Goal: Transaction & Acquisition: Purchase product/service

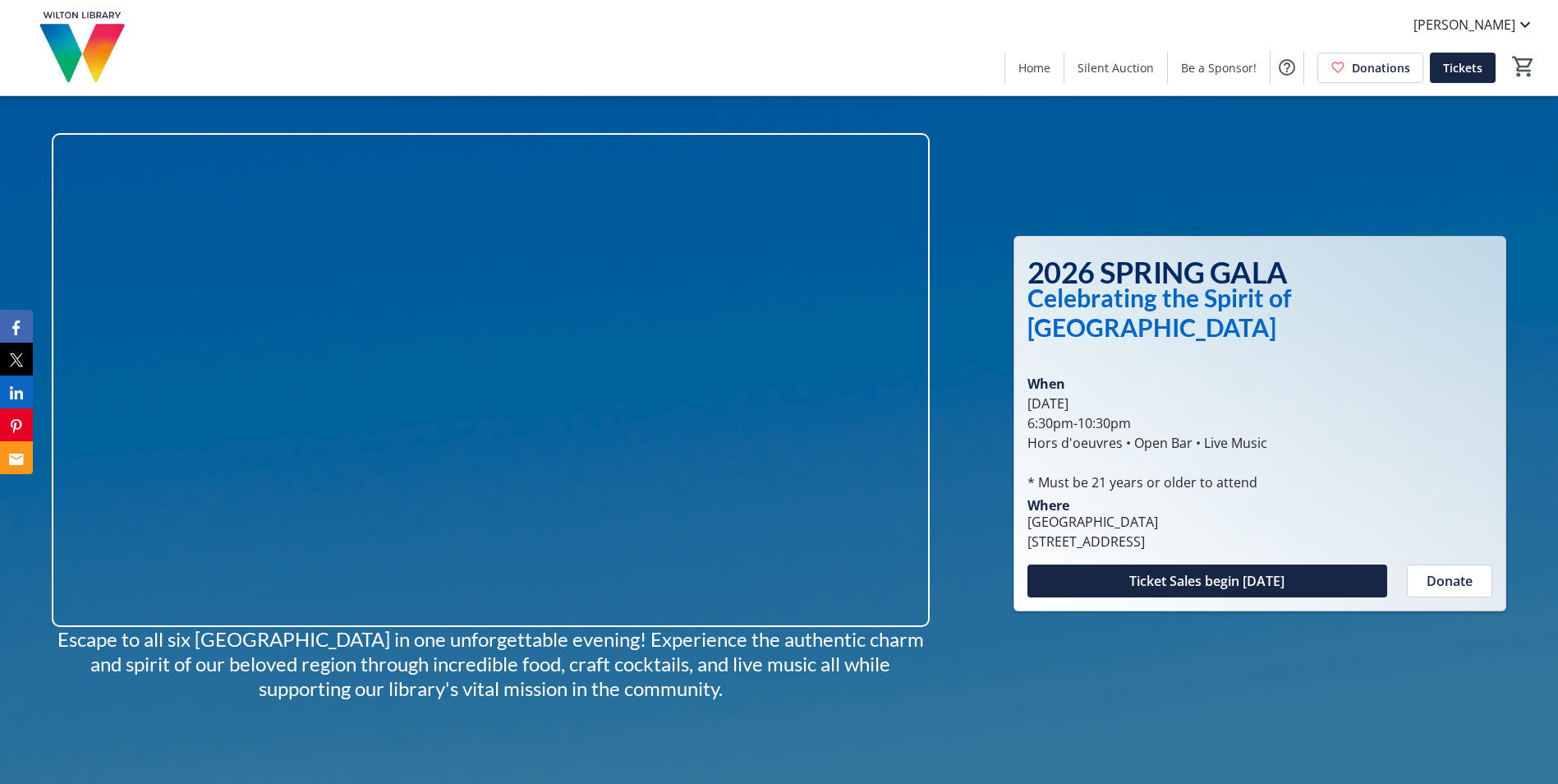
drag, startPoint x: 56, startPoint y: 637, endPoint x: 679, endPoint y: 691, distance: 625.3
click at [679, 691] on p "Escape to all six [GEOGRAPHIC_DATA] in one unforgettable evening! Experience th…" at bounding box center [491, 664] width 879 height 74
copy span "Escape to all six [GEOGRAPHIC_DATA] in one unforgettable evening! Experience th…"
click at [1215, 59] on span "Be a Sponsor!" at bounding box center [1219, 68] width 76 height 18
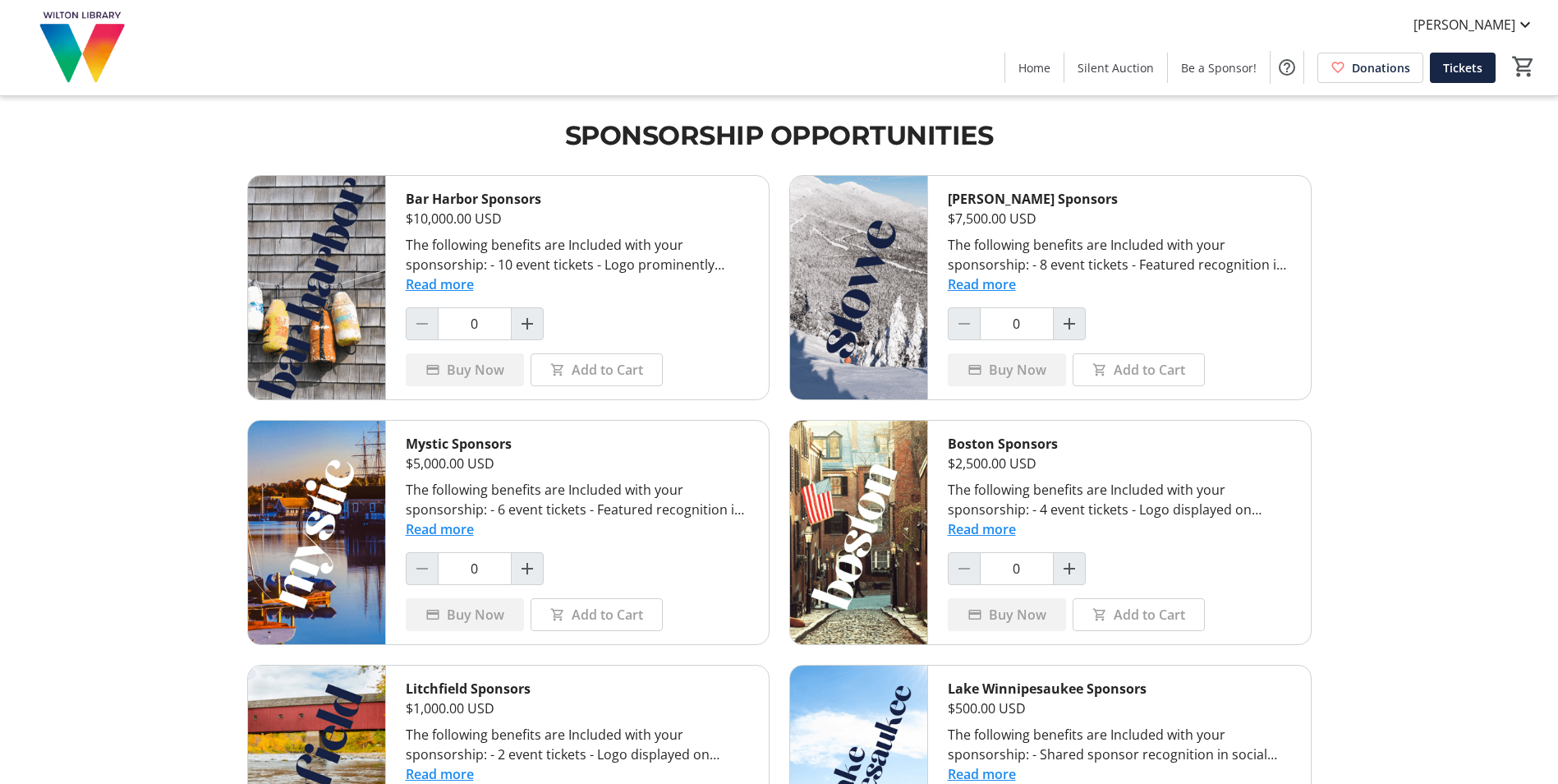
click at [74, 29] on img at bounding box center [83, 47] width 146 height 82
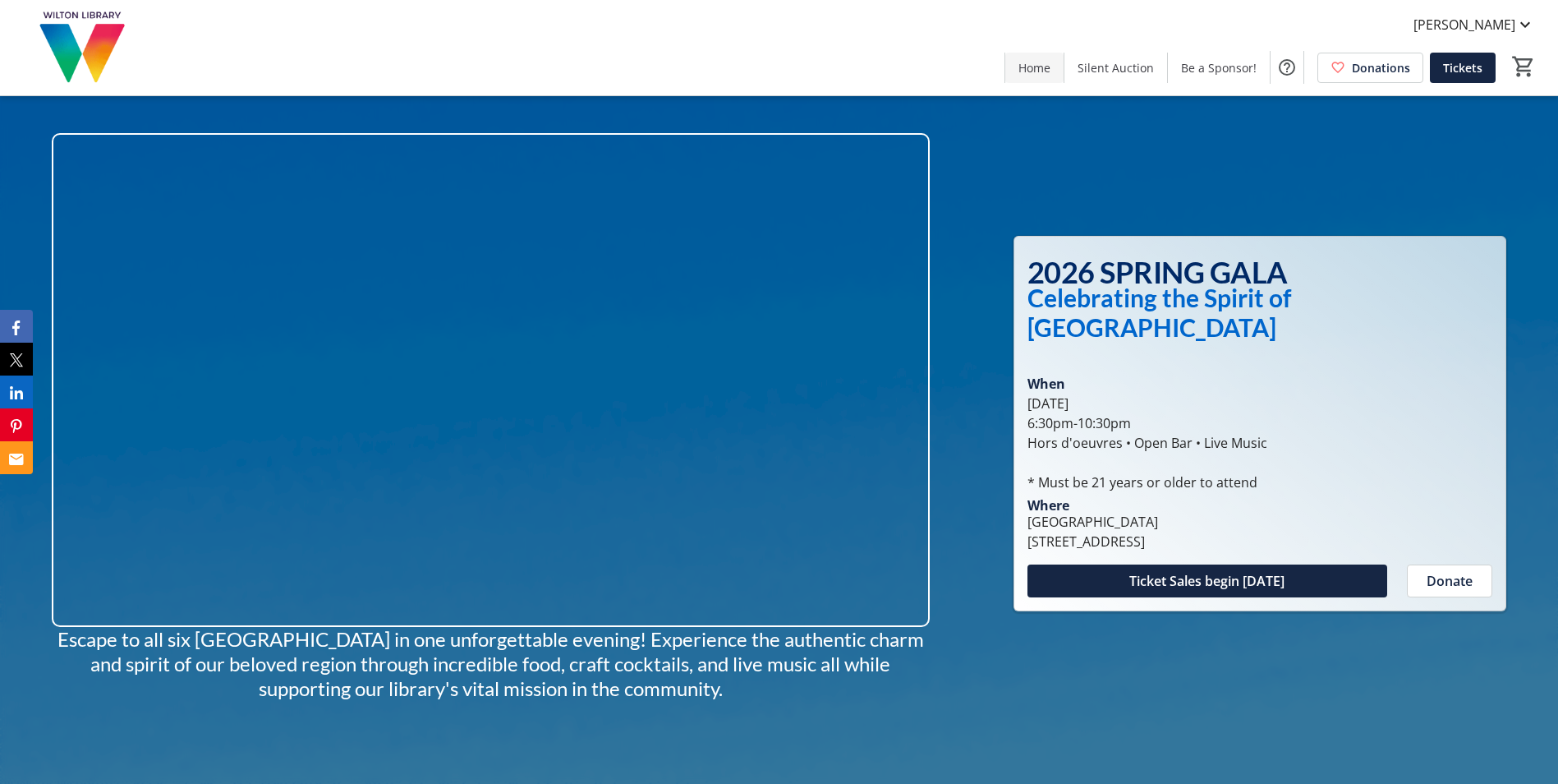
click at [1042, 63] on span "Home" at bounding box center [1034, 68] width 32 height 18
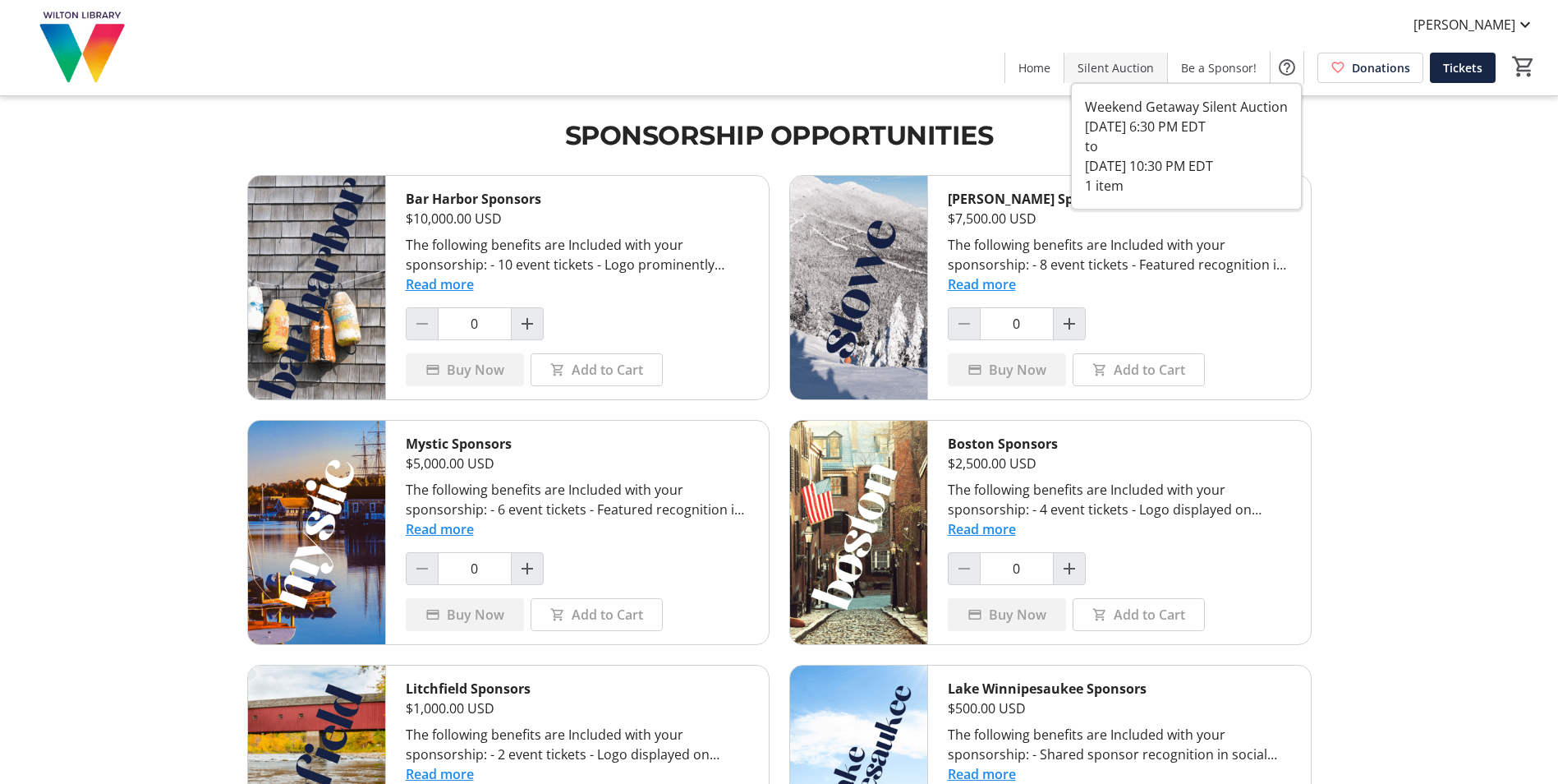
click at [1102, 68] on span "Silent Auction" at bounding box center [1116, 68] width 77 height 18
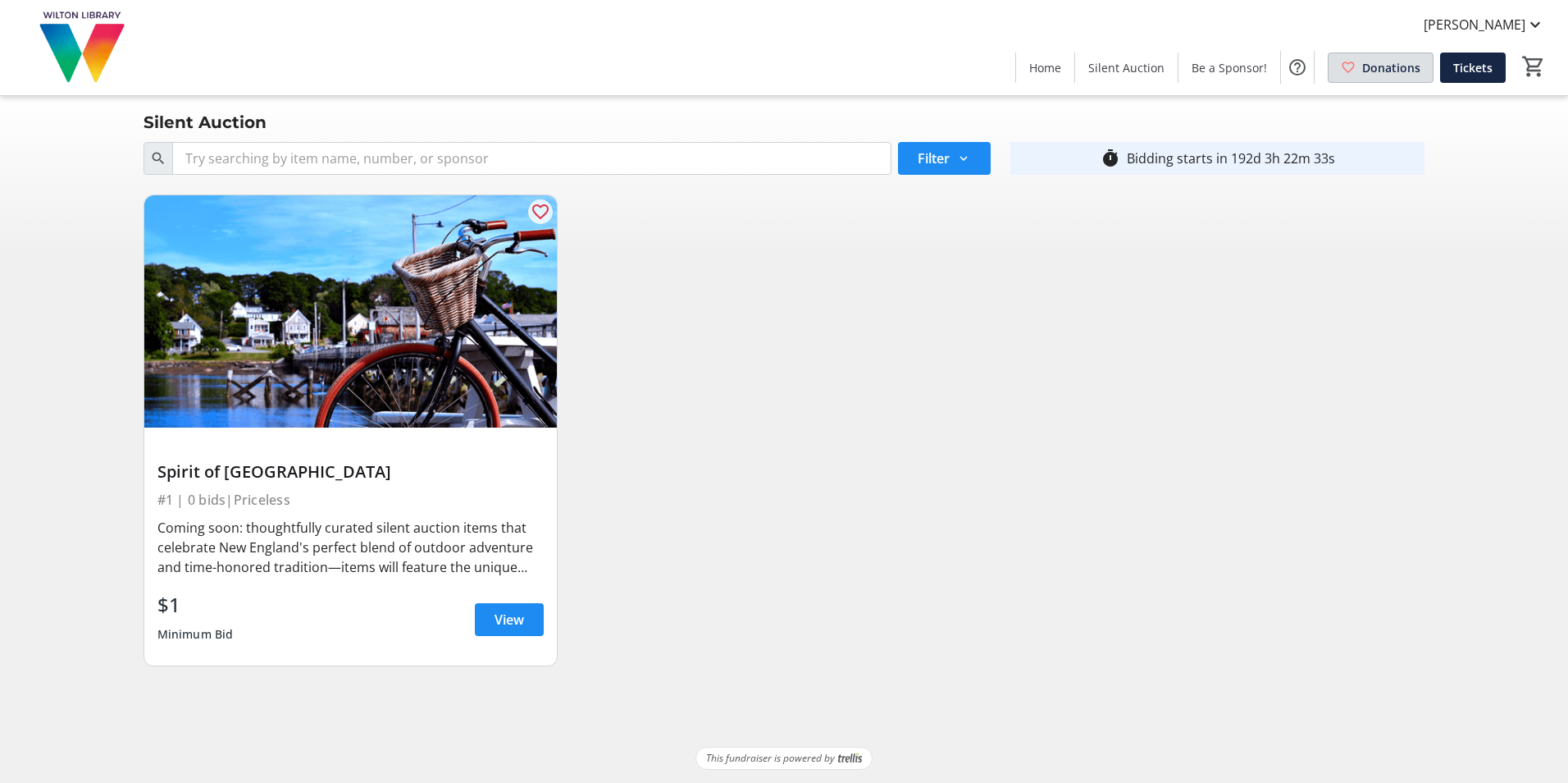
click at [1394, 64] on span "Donations" at bounding box center [1391, 67] width 58 height 18
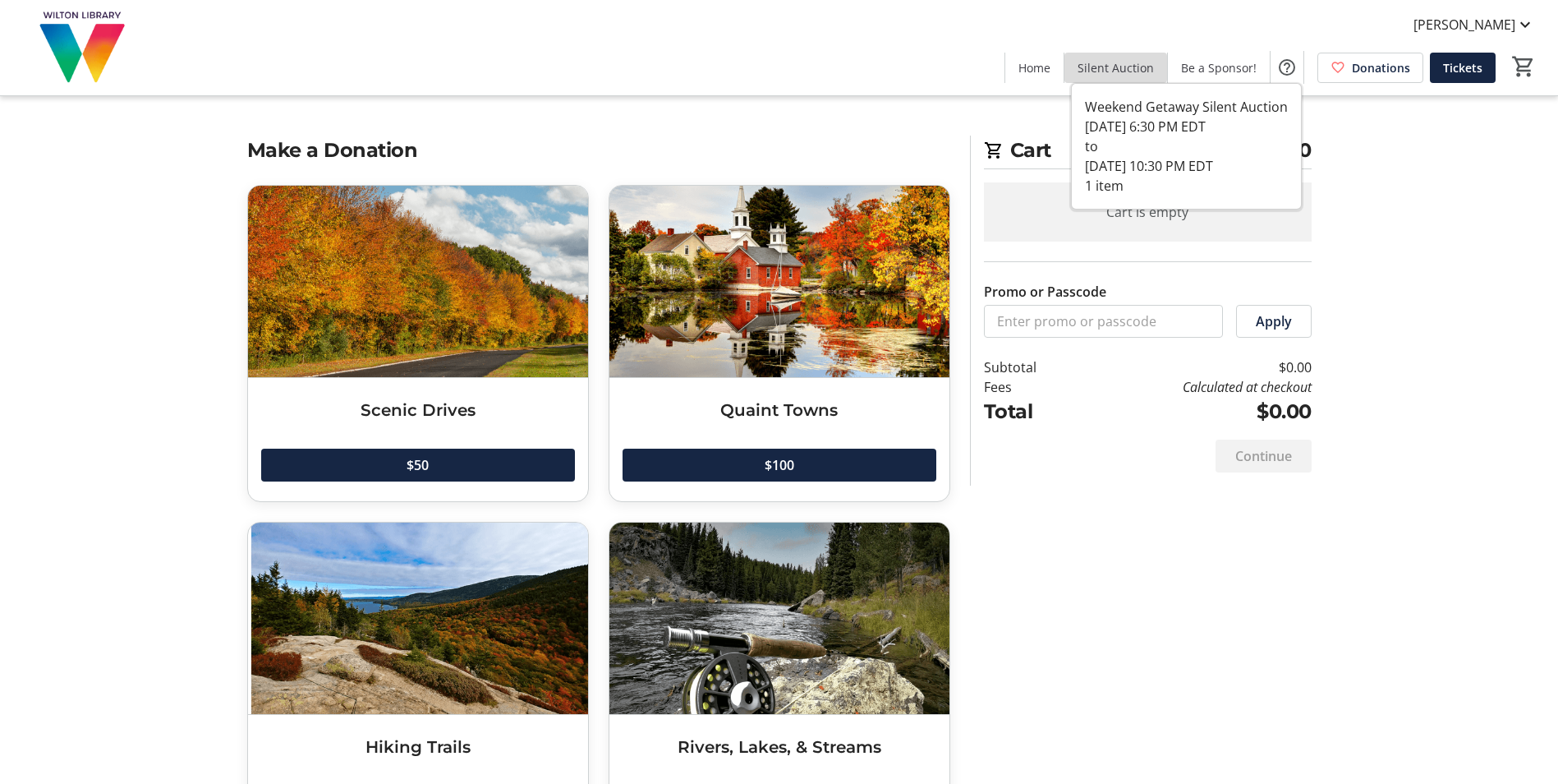
click at [1126, 64] on span "Silent Auction" at bounding box center [1116, 68] width 77 height 18
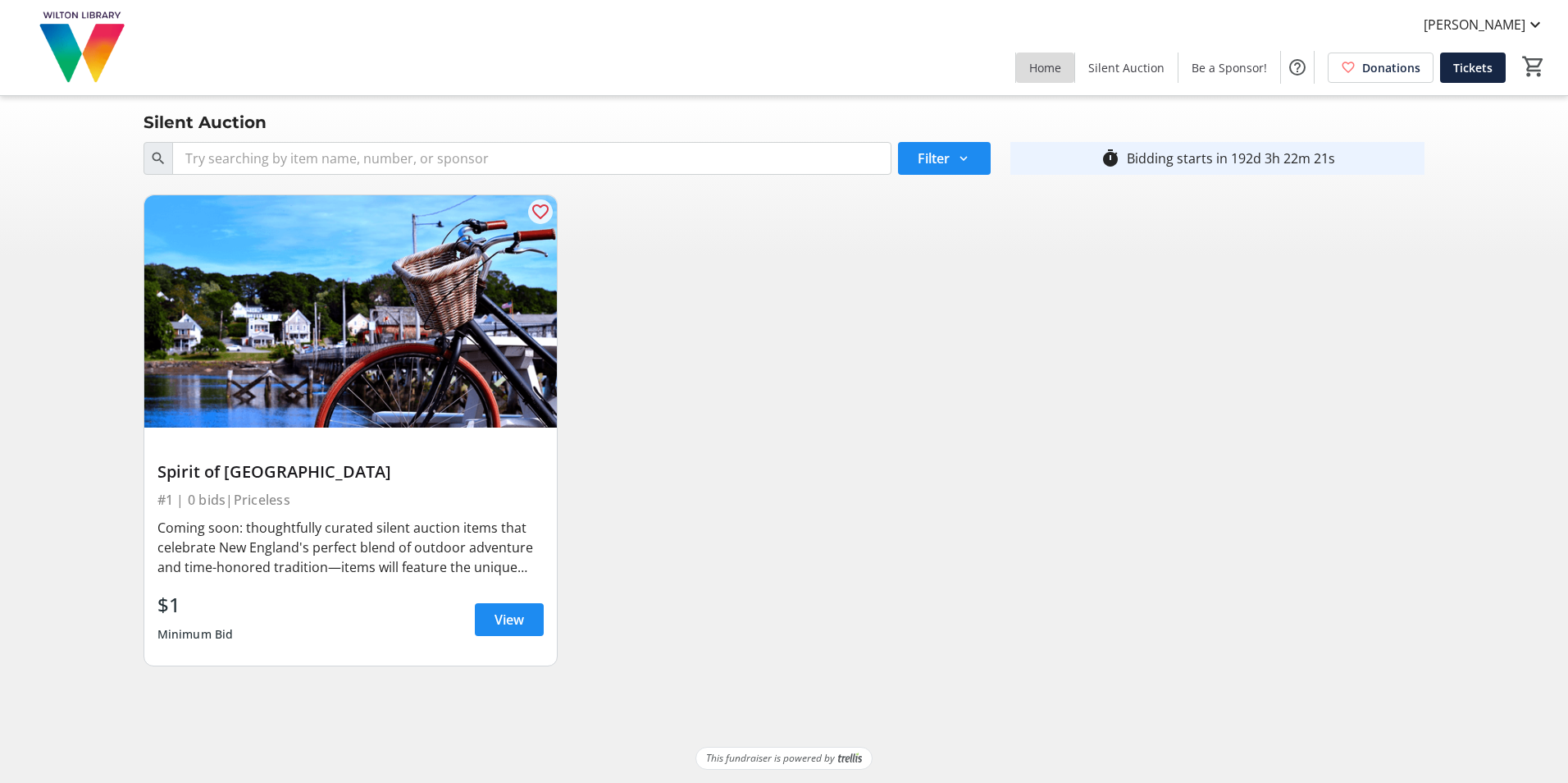
click at [1060, 63] on span "Home" at bounding box center [1045, 67] width 32 height 18
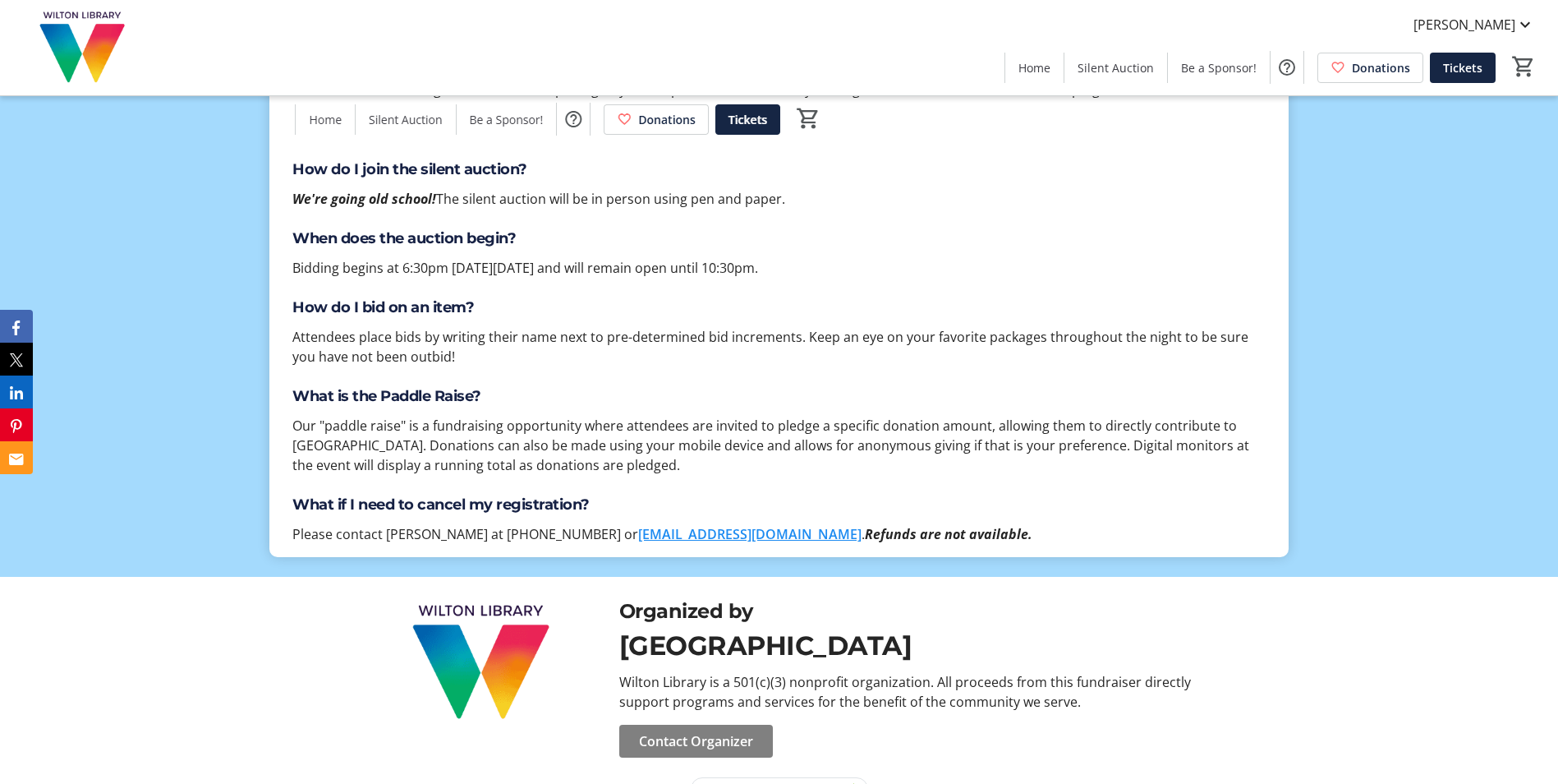
scroll to position [6331, 0]
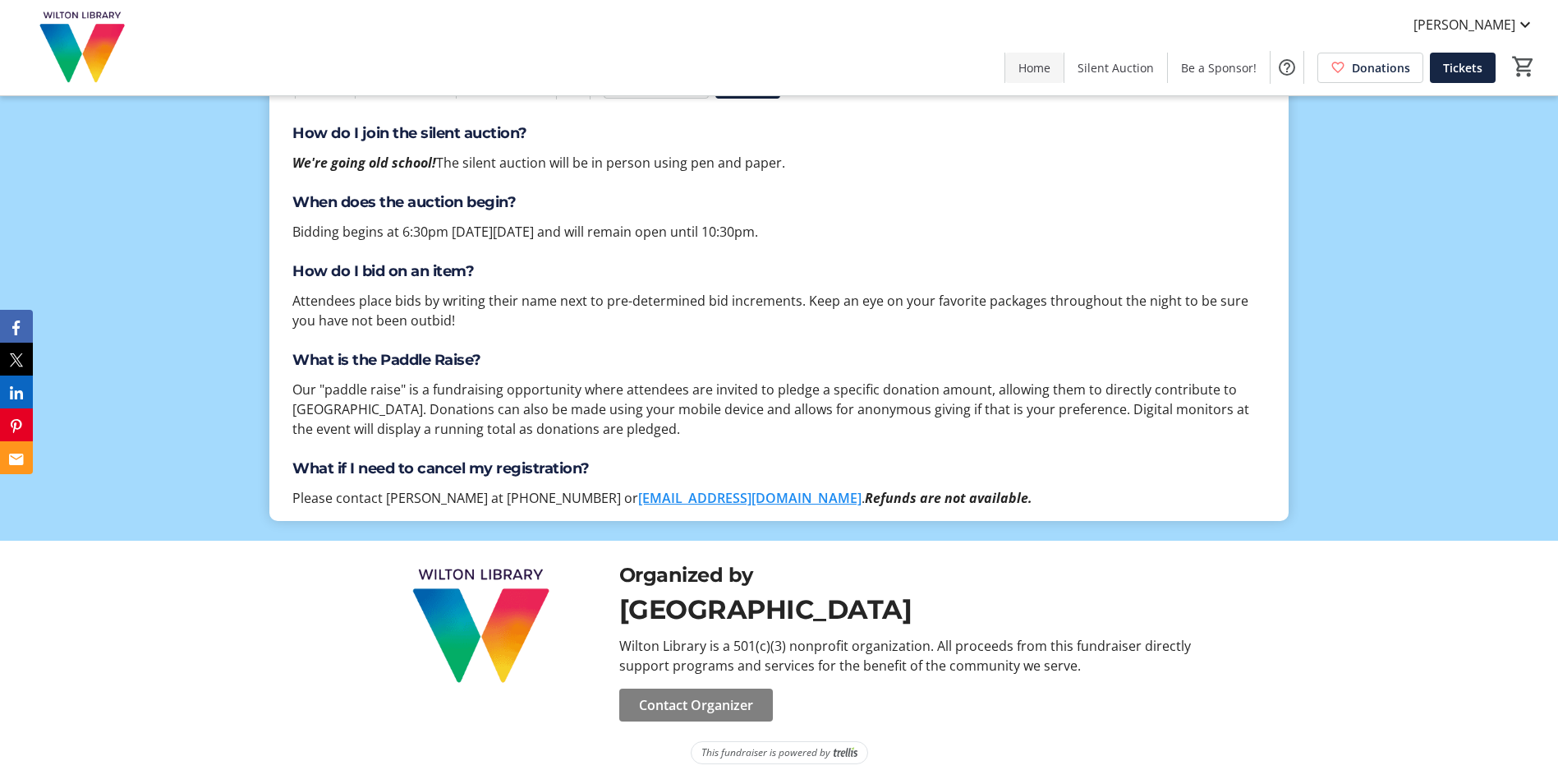
click at [1030, 64] on span "Home" at bounding box center [1034, 68] width 32 height 18
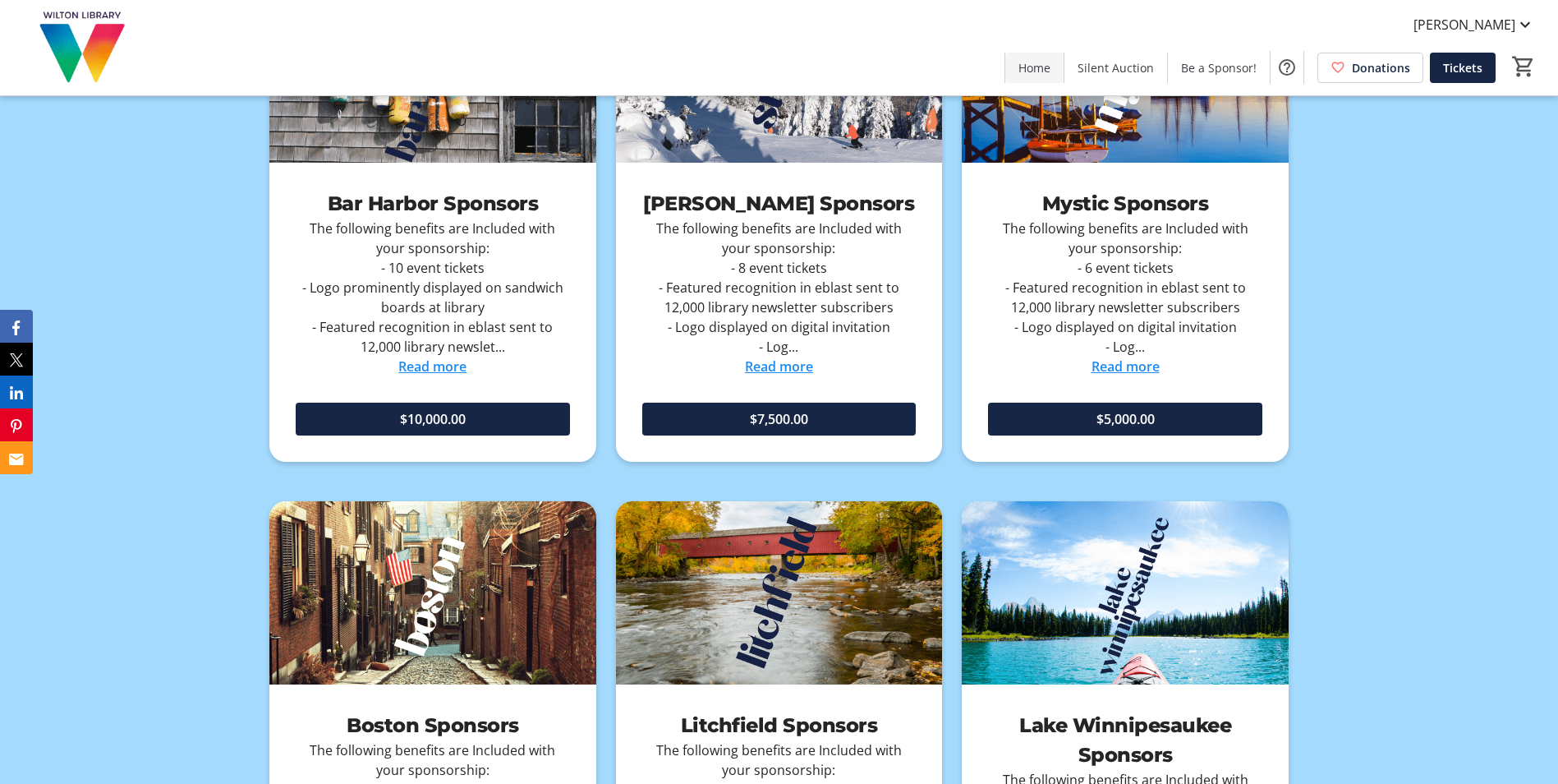
scroll to position [0, 0]
